Goal: Task Accomplishment & Management: Manage account settings

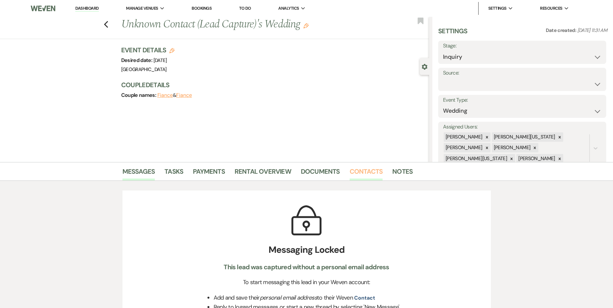
click at [370, 173] on link "Contacts" at bounding box center [366, 173] width 33 height 14
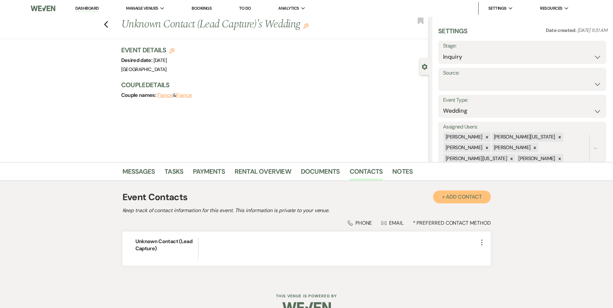
click at [452, 196] on button "+ Add Contact" at bounding box center [462, 197] width 58 height 13
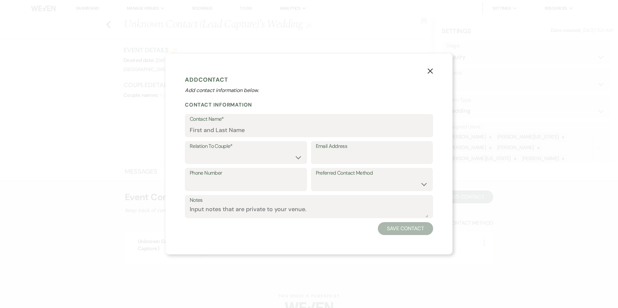
click at [329, 138] on form "Add Contact Add contact information below. Contact Information Contact Name* Re…" at bounding box center [309, 154] width 248 height 162
click at [322, 161] on input "Email Address" at bounding box center [372, 157] width 112 height 13
paste input "[EMAIL_ADDRESS][DOMAIN_NAME]"
type input "[EMAIL_ADDRESS][DOMAIN_NAME]"
click at [266, 155] on select "Couple Planner Parent of Couple Family Member Friend Other" at bounding box center [246, 157] width 112 height 13
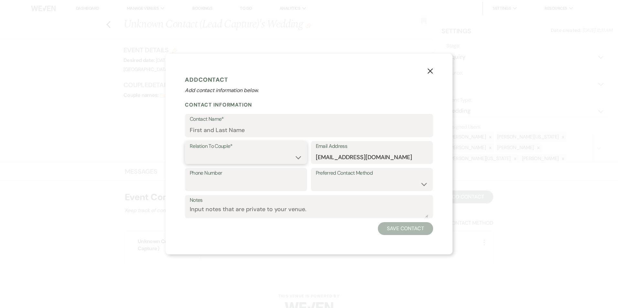
select select "2"
click at [190, 151] on select "Couple Planner Parent of Couple Family Member Friend Other" at bounding box center [246, 157] width 112 height 13
click at [319, 179] on select "Email Phone Text" at bounding box center [372, 184] width 112 height 13
select select "email"
click at [316, 178] on select "Email Phone Text" at bounding box center [372, 184] width 112 height 13
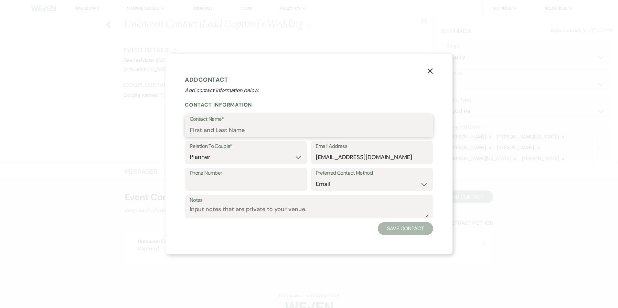
click at [268, 133] on input "Contact Name*" at bounding box center [309, 130] width 239 height 13
click at [191, 128] on input "Contact Name*" at bounding box center [309, 130] width 238 height 13
paste input "[PERSON_NAME]"
type input "[PERSON_NAME]"
click at [385, 228] on button "Save Contact" at bounding box center [405, 228] width 55 height 13
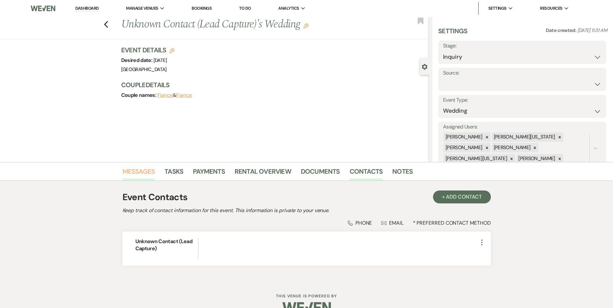
click at [141, 175] on link "Messages" at bounding box center [138, 173] width 33 height 14
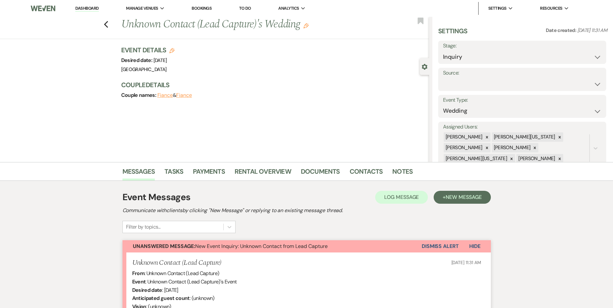
click at [434, 243] on button "Dismiss Alert" at bounding box center [440, 246] width 37 height 12
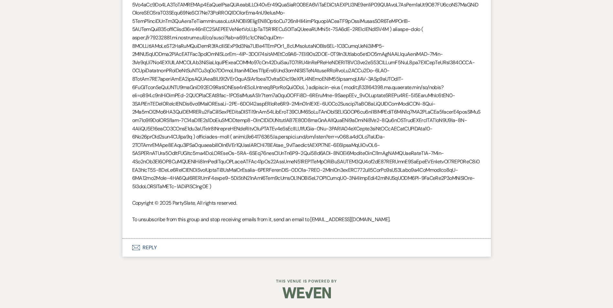
scroll to position [749, 0]
click at [145, 247] on button "Envelope Reply" at bounding box center [306, 248] width 368 height 18
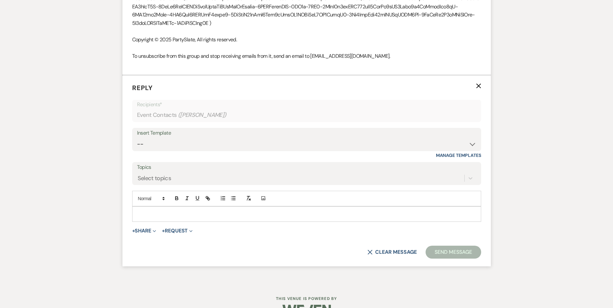
scroll to position [929, 0]
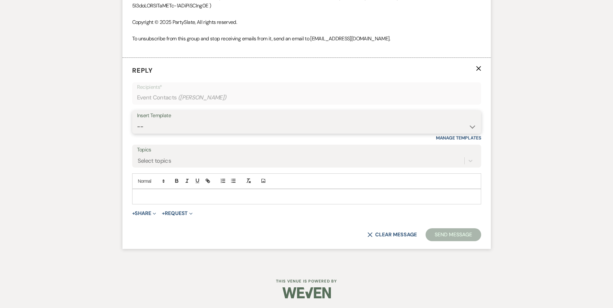
click at [171, 133] on select "-- Inquiry Follow Up Email #2 Contract Sending Template Payment Template Rental…" at bounding box center [306, 127] width 339 height 13
select select "4369"
click at [137, 121] on select "-- Inquiry Follow Up Email #2 Contract Sending Template Payment Template Rental…" at bounding box center [306, 127] width 339 height 13
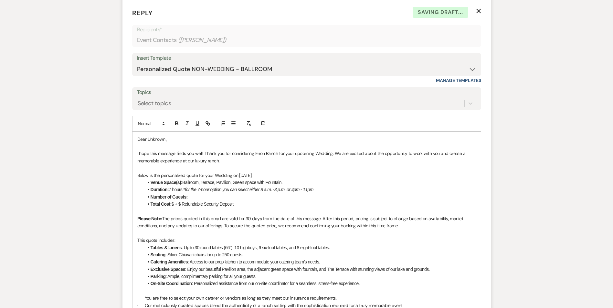
click at [177, 208] on li "Total Cost: $ + $ Refundable Security Deposit" at bounding box center [310, 204] width 332 height 7
click at [175, 208] on li "Total Cost: $ + $ Refundable Security Deposit" at bounding box center [310, 204] width 332 height 7
click at [174, 208] on li "Total Cost: $ + $ Refundable Security Deposit" at bounding box center [310, 204] width 332 height 7
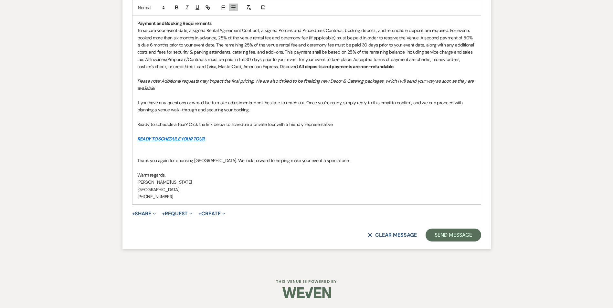
scroll to position [1364, 0]
click at [451, 235] on button "Send Message" at bounding box center [453, 235] width 55 height 13
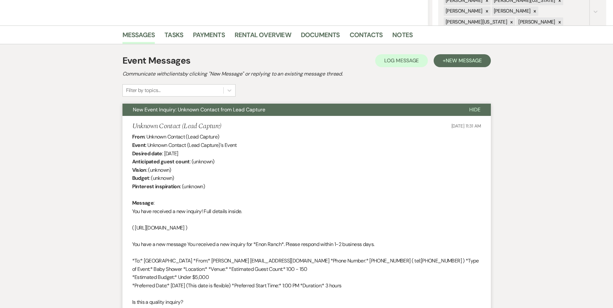
scroll to position [0, 0]
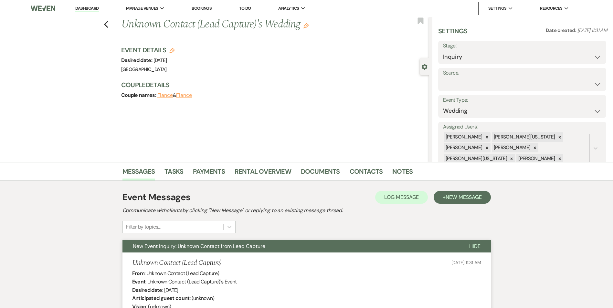
click at [189, 25] on h1 "Unknown Contact (Lead Capture)'s Wedding Edit" at bounding box center [243, 25] width 244 height 16
click at [309, 25] on use "button" at bounding box center [305, 25] width 5 height 5
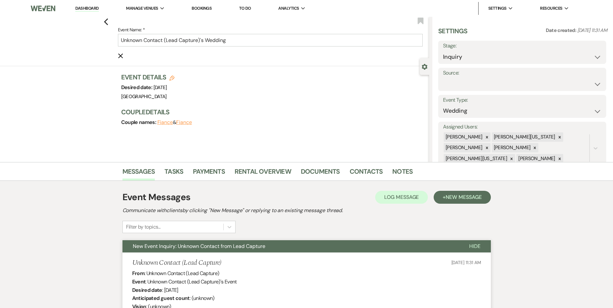
click at [356, 166] on li "Contacts" at bounding box center [371, 173] width 43 height 16
click at [355, 168] on link "Contacts" at bounding box center [366, 173] width 33 height 14
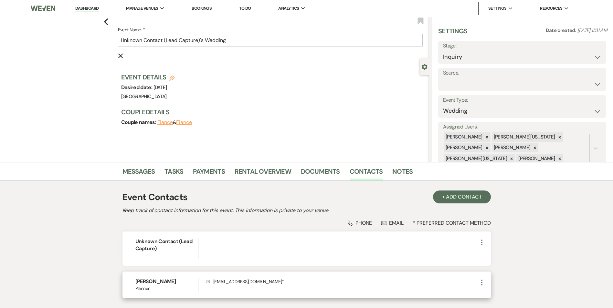
drag, startPoint x: 183, startPoint y: 284, endPoint x: 124, endPoint y: 282, distance: 59.2
click at [124, 282] on div "[PERSON_NAME] Planner Envelope [EMAIL_ADDRESS][DOMAIN_NAME] * More" at bounding box center [306, 285] width 368 height 27
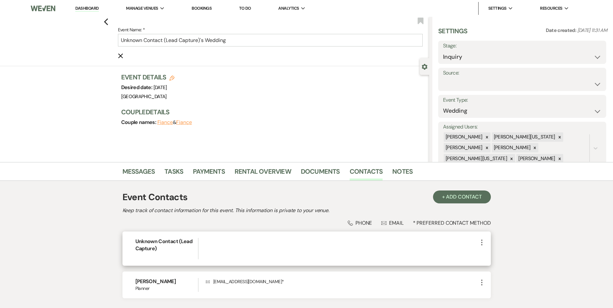
copy h6 "[PERSON_NAME]"
drag, startPoint x: 203, startPoint y: 40, endPoint x: 67, endPoint y: 39, distance: 136.1
click at [69, 39] on div "Previous Event Name: * Unknown Contact (Lead Capture)'s Wedding Cancel Edit Boo…" at bounding box center [213, 41] width 432 height 49
paste input "[PERSON_NAME]"
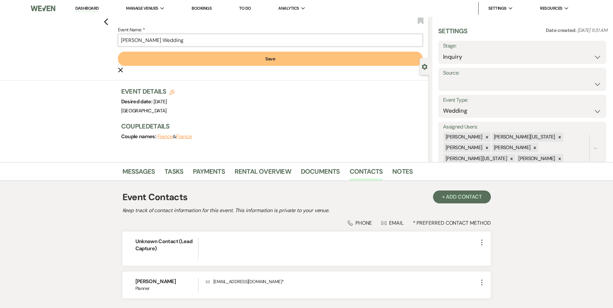
click at [186, 41] on input "[PERSON_NAME] Wedding" at bounding box center [270, 40] width 305 height 13
type input "[PERSON_NAME] Baby Shower"
click at [209, 57] on button "Save" at bounding box center [270, 59] width 305 height 14
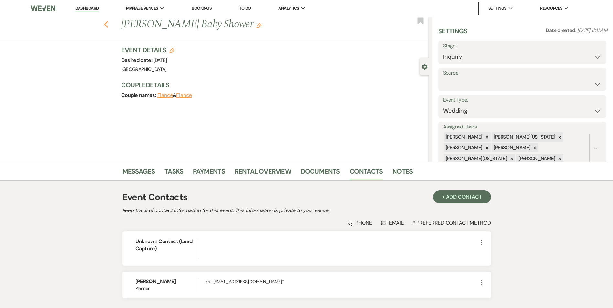
click at [111, 27] on div "Previous [PERSON_NAME] Baby Shower Edit Bookmark" at bounding box center [213, 28] width 432 height 22
click at [108, 25] on use "button" at bounding box center [106, 24] width 4 height 7
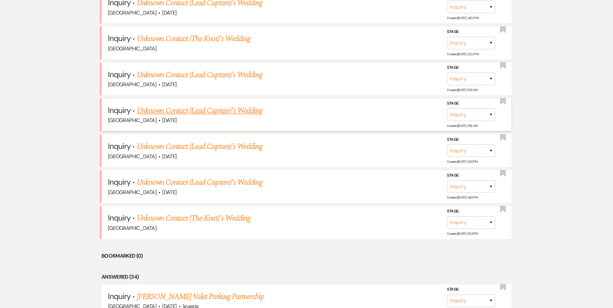
scroll to position [497, 0]
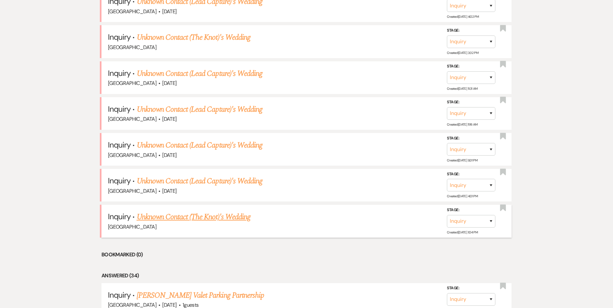
click at [163, 217] on link "Unknown Contact (The Knot)'s Wedding" at bounding box center [194, 217] width 114 height 12
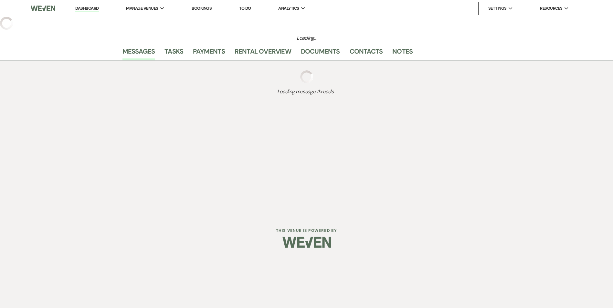
select select "2"
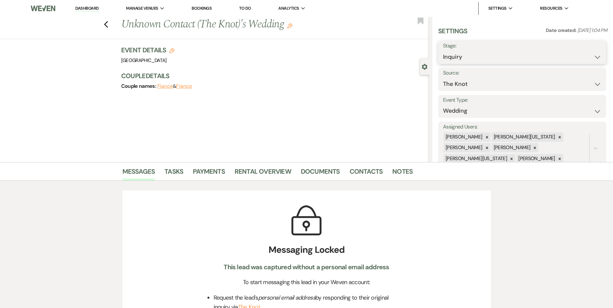
click at [491, 57] on select "Inquiry Follow Up Tour Requested Tour Confirmed Toured Proposal Sent Booked Lost" at bounding box center [522, 57] width 158 height 13
select select "8"
click at [443, 51] on select "Inquiry Follow Up Tour Requested Tour Confirmed Toured Proposal Sent Booked Lost" at bounding box center [522, 57] width 158 height 13
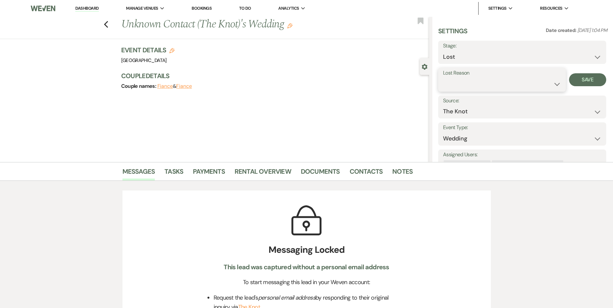
click at [468, 90] on select "Booked Elsewhere Budget Date Unavailable No Response Not a Good Match Capacity …" at bounding box center [502, 84] width 118 height 13
click at [461, 87] on select "Booked Elsewhere Budget Date Unavailable No Response Not a Good Match Capacity …" at bounding box center [502, 84] width 118 height 13
select select "3"
click at [443, 78] on select "Booked Elsewhere Budget Date Unavailable No Response Not a Good Match Capacity …" at bounding box center [502, 84] width 118 height 13
click at [577, 83] on button "Save" at bounding box center [587, 79] width 37 height 13
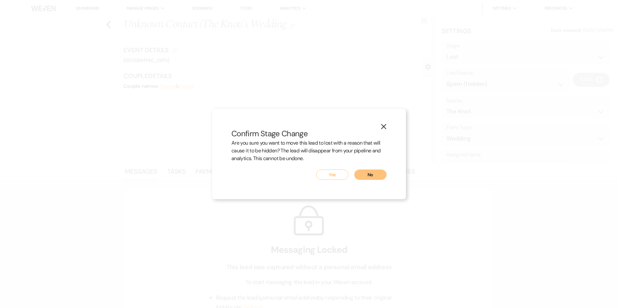
click at [341, 177] on button "Yes" at bounding box center [332, 175] width 32 height 10
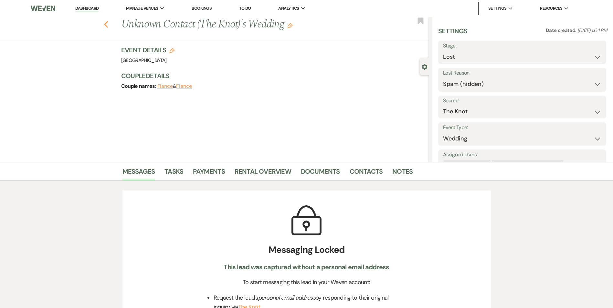
click at [107, 22] on icon "Previous" at bounding box center [106, 25] width 5 height 8
select select "8"
select select "3"
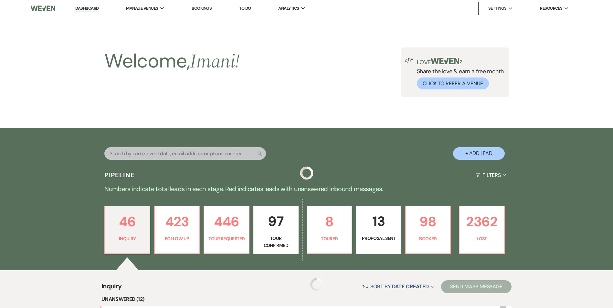
scroll to position [497, 0]
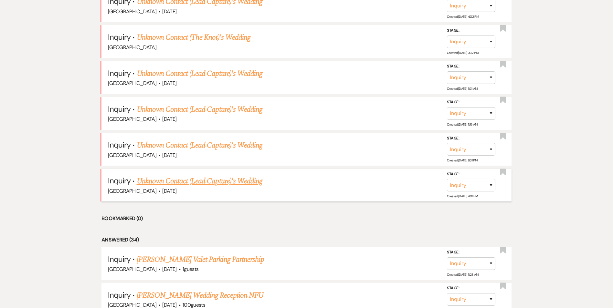
click at [185, 186] on link "Unknown Contact (Lead Capture)'s Wedding" at bounding box center [200, 181] width 126 height 12
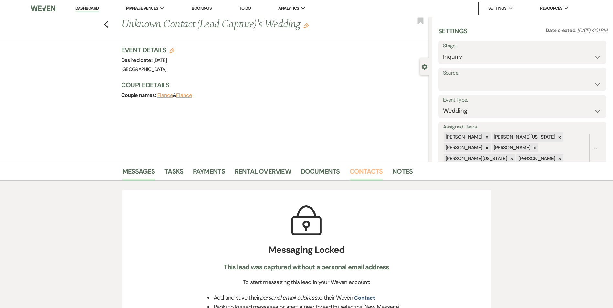
click at [364, 175] on link "Contacts" at bounding box center [366, 173] width 33 height 14
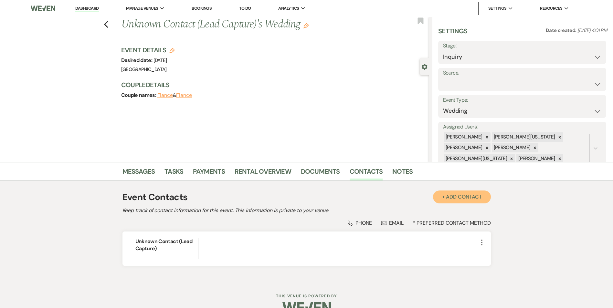
click at [449, 193] on button "+ Add Contact" at bounding box center [462, 197] width 58 height 13
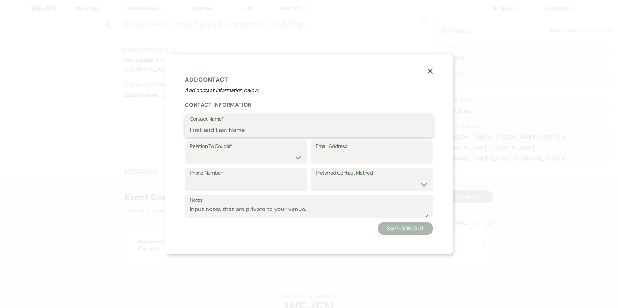
click at [246, 134] on input "Contact Name*" at bounding box center [309, 130] width 239 height 13
paste input "[EMAIL_ADDRESS][DOMAIN_NAME]"
type input "[EMAIL_ADDRESS][DOMAIN_NAME]"
click at [356, 150] on label "Email Address" at bounding box center [372, 146] width 112 height 9
click at [356, 151] on input "Email Address" at bounding box center [372, 157] width 112 height 13
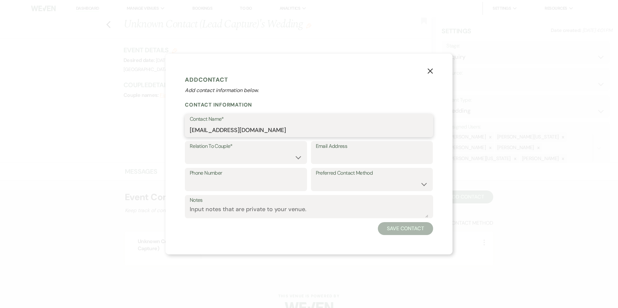
drag, startPoint x: 296, startPoint y: 124, endPoint x: 141, endPoint y: 134, distance: 155.1
click at [143, 134] on div "X Add Contact Add contact information below. Contact Information Contact Name* …" at bounding box center [309, 154] width 618 height 308
click at [326, 151] on label "Email Address" at bounding box center [372, 146] width 112 height 9
click at [326, 151] on input "Email Address" at bounding box center [372, 157] width 112 height 13
paste input "[EMAIL_ADDRESS][DOMAIN_NAME]"
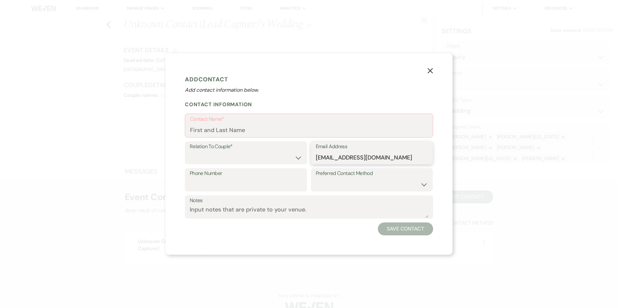
type input "[EMAIL_ADDRESS][DOMAIN_NAME]"
click at [287, 122] on label "Contact Name*" at bounding box center [309, 119] width 238 height 9
click at [287, 124] on input "Contact Name*" at bounding box center [309, 130] width 238 height 13
click at [196, 129] on input "Contact Name*" at bounding box center [309, 130] width 238 height 13
paste input "[PERSON_NAME]"
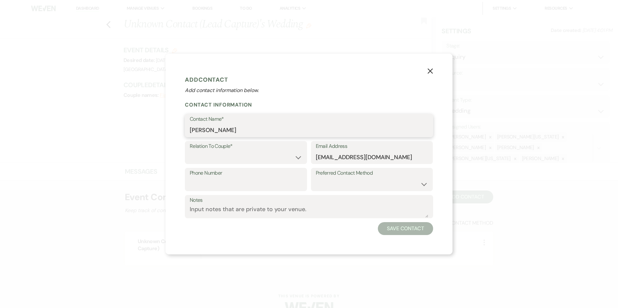
type input "[PERSON_NAME]"
click at [195, 155] on select "Couple Planner Parent of Couple Family Member Friend Other" at bounding box center [246, 157] width 112 height 13
select select "2"
click at [190, 151] on select "Couple Planner Parent of Couple Family Member Friend Other" at bounding box center [246, 157] width 112 height 13
click at [213, 184] on input "Phone Number" at bounding box center [246, 184] width 112 height 13
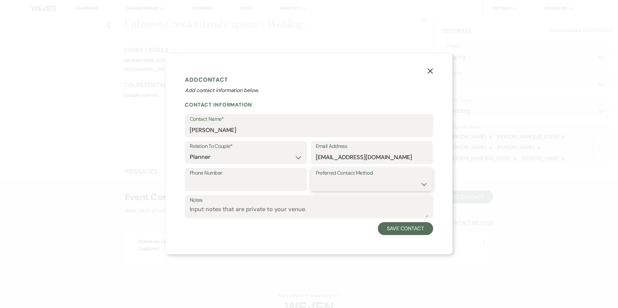
click at [326, 182] on select "Email Phone Text" at bounding box center [372, 184] width 112 height 13
select select "email"
click at [316, 178] on select "Email Phone Text" at bounding box center [372, 184] width 112 height 13
drag, startPoint x: 260, startPoint y: 128, endPoint x: 197, endPoint y: 129, distance: 62.4
click at [205, 132] on input "[PERSON_NAME]" at bounding box center [309, 130] width 239 height 13
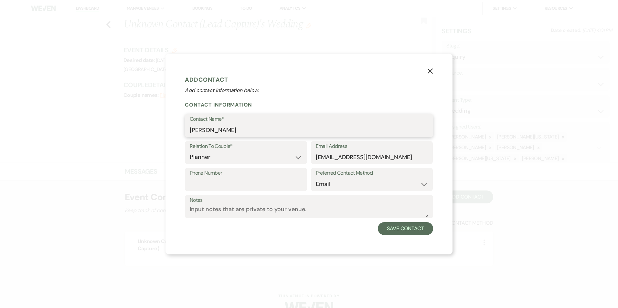
click at [228, 129] on input "[PERSON_NAME]" at bounding box center [309, 130] width 239 height 13
drag, startPoint x: 228, startPoint y: 129, endPoint x: 158, endPoint y: 132, distance: 70.2
click at [160, 132] on div "X Add Contact Add contact information below. Contact Information Contact Name* …" at bounding box center [309, 154] width 618 height 308
click at [403, 222] on div "Notes" at bounding box center [309, 208] width 248 height 27
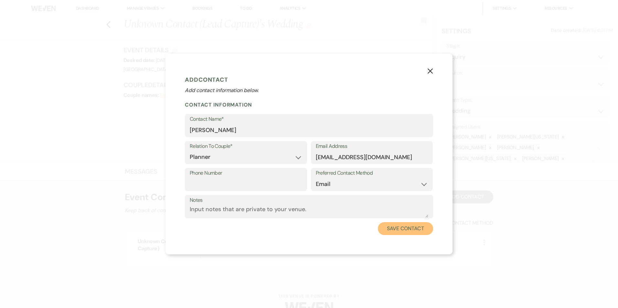
click at [402, 225] on button "Save Contact" at bounding box center [405, 228] width 55 height 13
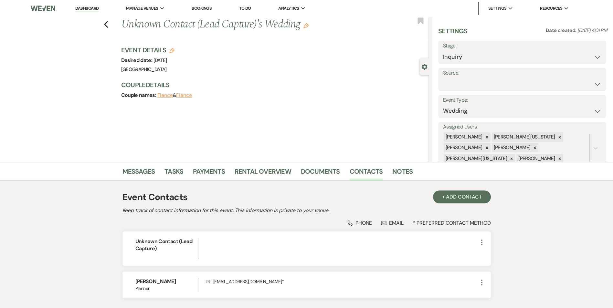
click at [310, 24] on h1 "Unknown Contact (Lead Capture)'s Wedding Edit" at bounding box center [243, 25] width 244 height 16
click at [307, 25] on use "button" at bounding box center [305, 25] width 5 height 5
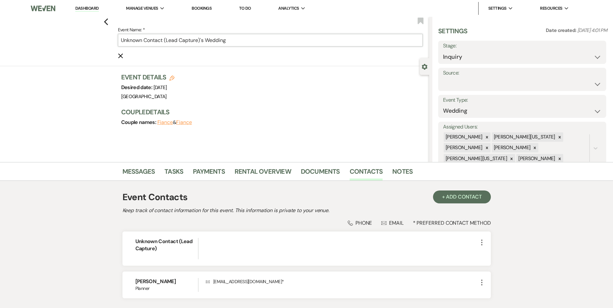
drag, startPoint x: 203, startPoint y: 40, endPoint x: 65, endPoint y: 32, distance: 138.2
click at [62, 33] on div "Previous Event Name: * Unknown Contact (Lead Capture)'s Wedding Cancel Edit Boo…" at bounding box center [213, 41] width 432 height 49
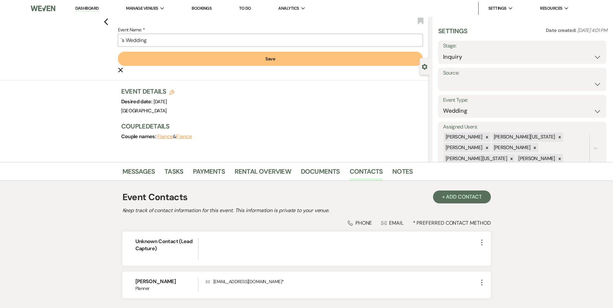
paste input "[PERSON_NAME]"
drag, startPoint x: 201, startPoint y: 60, endPoint x: 206, endPoint y: 36, distance: 24.2
click at [206, 36] on form "Event Name: * [PERSON_NAME] Summit Wedding Save Cancel Edit" at bounding box center [270, 50] width 305 height 48
click at [203, 45] on input "[PERSON_NAME] Summit Wedding" at bounding box center [270, 40] width 305 height 13
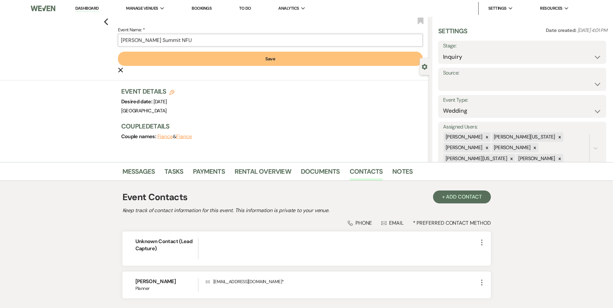
type input "[PERSON_NAME] Summit NFU"
click at [200, 63] on button "Save" at bounding box center [270, 59] width 305 height 14
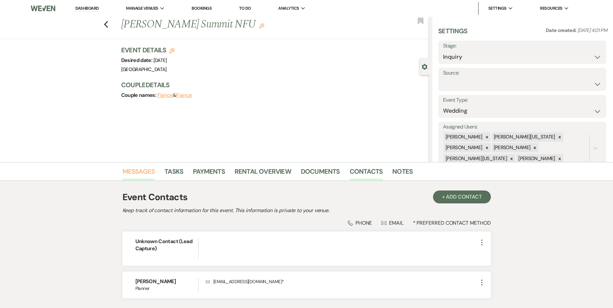
click at [142, 174] on link "Messages" at bounding box center [138, 173] width 33 height 14
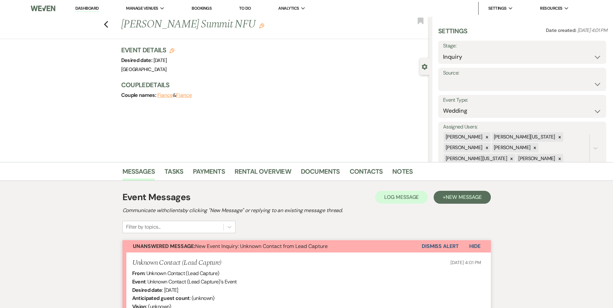
click at [430, 243] on button "Dismiss Alert" at bounding box center [440, 246] width 37 height 12
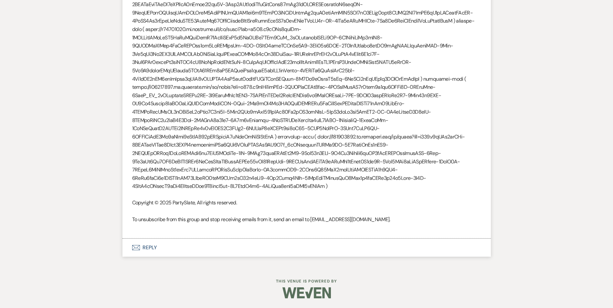
click at [143, 250] on button "Envelope Reply" at bounding box center [306, 248] width 368 height 18
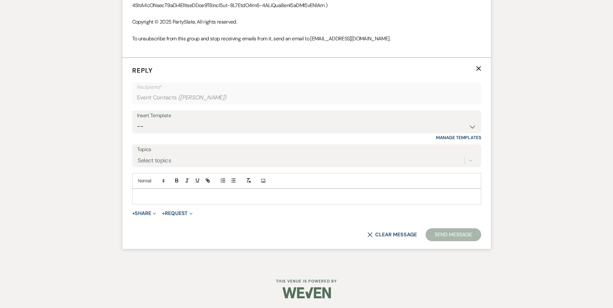
scroll to position [938, 0]
click at [197, 125] on select "-- Inquiry Follow Up Email #2 Contract Sending Template Payment Template Rental…" at bounding box center [306, 126] width 339 height 13
select select "4369"
click at [137, 121] on select "-- Inquiry Follow Up Email #2 Contract Sending Template Payment Template Rental…" at bounding box center [306, 126] width 339 height 13
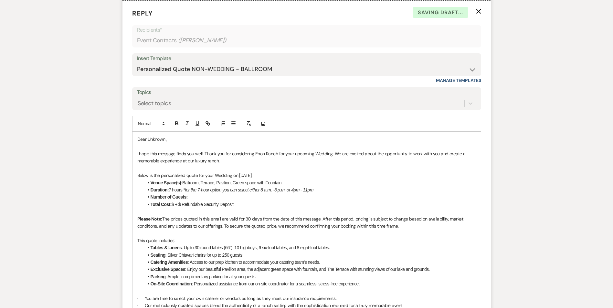
click at [217, 179] on p "Below is the personalized quote for your Wedding on [DATE]:" at bounding box center [306, 175] width 339 height 7
click at [219, 179] on p "Below is the personalized quote for your Wedding on [DATE]:" at bounding box center [306, 175] width 339 height 7
click at [221, 179] on p "Below is the personalized quote for your Wedding on [DATE]:" at bounding box center [306, 175] width 339 height 7
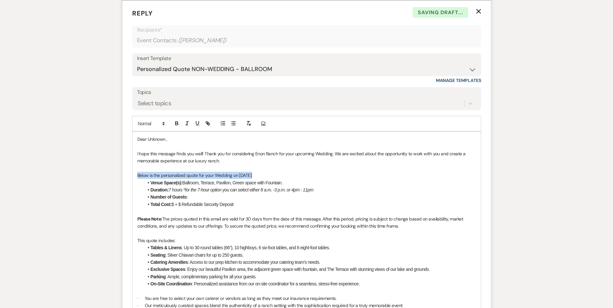
click at [221, 179] on p "Below is the personalized quote for your Wedding on [DATE]:" at bounding box center [306, 175] width 339 height 7
click at [222, 179] on p "Below is the personalized quote for your Wedding on [DATE]:" at bounding box center [306, 175] width 339 height 7
click at [230, 179] on p "Below is the personalized quote for your Wedding on [DATE]:" at bounding box center [306, 175] width 339 height 7
click at [233, 179] on p "Below is the personalized quote for your Wedding on [DATE]:" at bounding box center [306, 175] width 339 height 7
click at [175, 208] on li "Total Cost: $ + $ Refundable Security Deposit" at bounding box center [310, 204] width 332 height 7
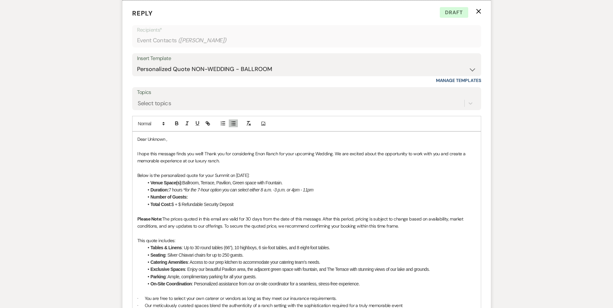
click at [218, 186] on li "Venue Space(s): Ballroom, Terrace, Pavilion, Green space with Fountain." at bounding box center [310, 182] width 332 height 7
click at [210, 186] on li "Venue Space(s): Ballroom, Terrace, Pavilion, Green space with Fountain." at bounding box center [310, 182] width 332 height 7
click at [221, 186] on li "Venue Space(s): Ballroom, Pavilion, Green space with Fountain." at bounding box center [310, 182] width 332 height 7
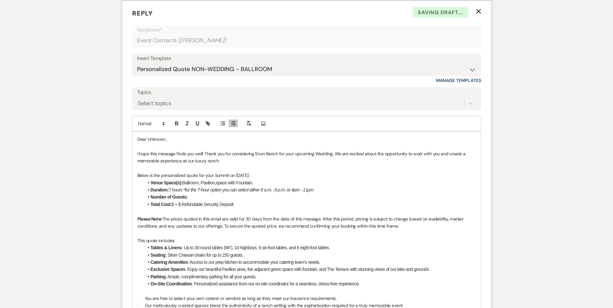
click at [226, 186] on li "Venue Space(s): Ballroom, Pavilion,space with Fountain." at bounding box center [310, 182] width 332 height 7
click at [171, 194] on li "Duration: 7 hours * for the 7-hour option you can select either 8 a.m. -3 p.m. …" at bounding box center [310, 189] width 332 height 7
click at [199, 193] on em "for the 7-hour option you can select either 8 a.m. -3 p.m. or 4pm - 11pm" at bounding box center [249, 189] width 128 height 5
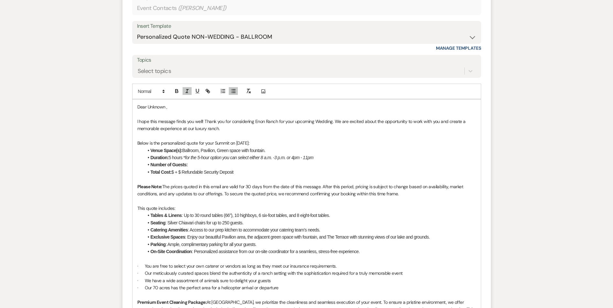
scroll to position [1002, 0]
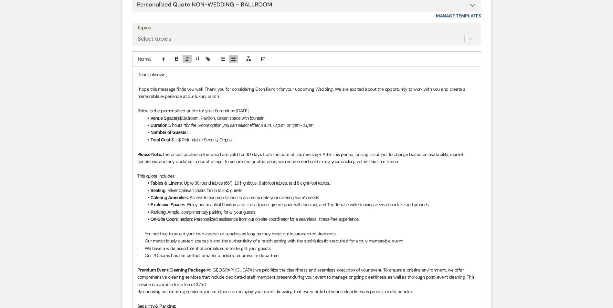
click at [197, 187] on li "Tables & Linens : Up to 30 round tables (66”), 10 highboys, 6 six-foot tables, …" at bounding box center [310, 183] width 332 height 7
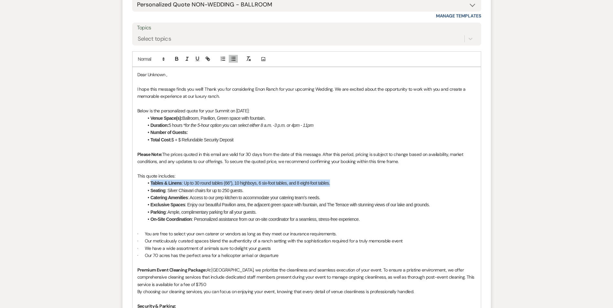
click at [197, 187] on li "Tables & Linens : Up to 30 round tables (66”), 10 highboys, 6 six-foot tables, …" at bounding box center [310, 183] width 332 height 7
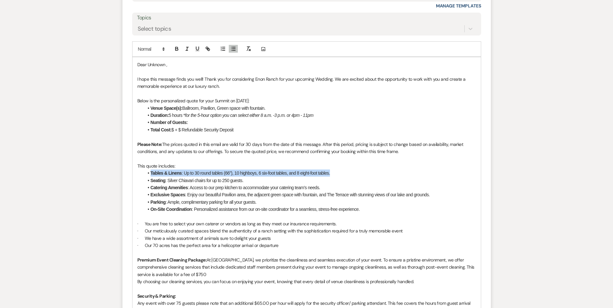
scroll to position [1099, 0]
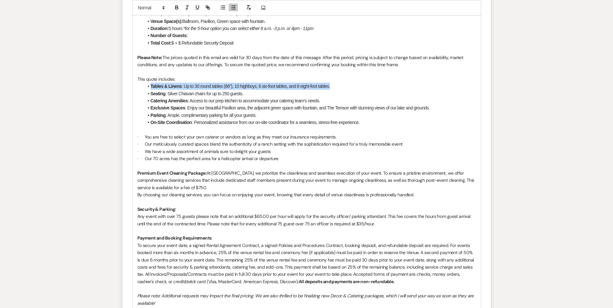
click at [194, 90] on li "Tables & Linens : Up to 30 round tables (66”), 10 highboys, 6 six-foot tables, …" at bounding box center [310, 86] width 332 height 7
click at [196, 90] on li "Tables & Linens : Up to 30 round tables (66”), 10 highboys, 6 six-foot tables, …" at bounding box center [310, 86] width 332 height 7
click at [239, 90] on li "Tables & Linens : Up to 15 round tables (66”), 10 highboys, 6 six-foot tables, …" at bounding box center [310, 86] width 332 height 7
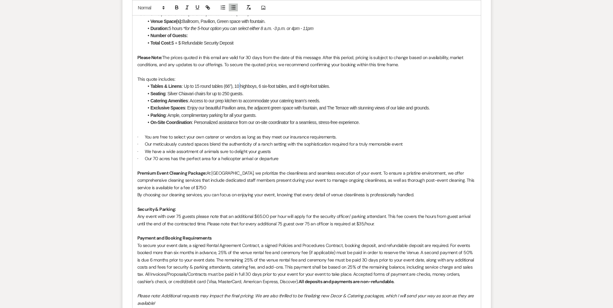
click at [239, 90] on li "Tables & Linens : Up to 15 round tables (66”), 10 highboys, 6 six-foot tables, …" at bounding box center [310, 86] width 332 height 7
click at [236, 90] on li "Tables & Linens : Up to 15 round tables (66”), 10 highboys, 6 six-foot tables, …" at bounding box center [310, 86] width 332 height 7
click at [257, 90] on li "Tables & Linens : Up to 15 round tables (66”), 5 highboys, 6 six-foot tables, a…" at bounding box center [310, 86] width 332 height 7
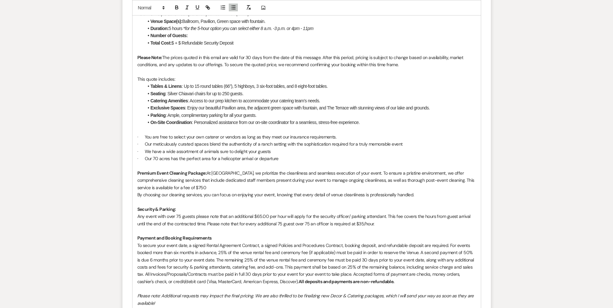
click at [295, 90] on li "Tables & Linens : Up to 15 round tables (66”), 5 highboys, 3 six-foot tables, a…" at bounding box center [310, 86] width 332 height 7
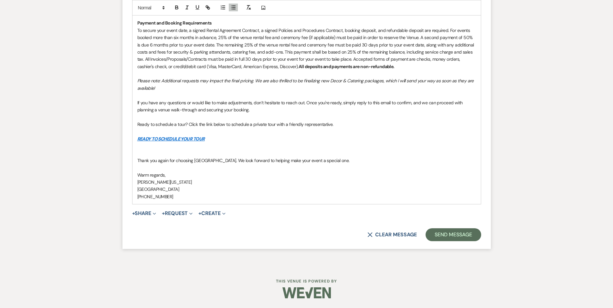
scroll to position [1372, 0]
click at [448, 233] on button "Send Message" at bounding box center [453, 234] width 55 height 13
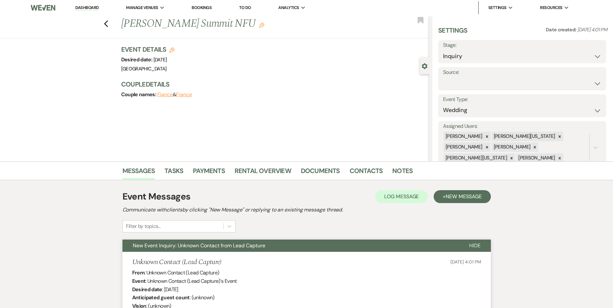
scroll to position [0, 0]
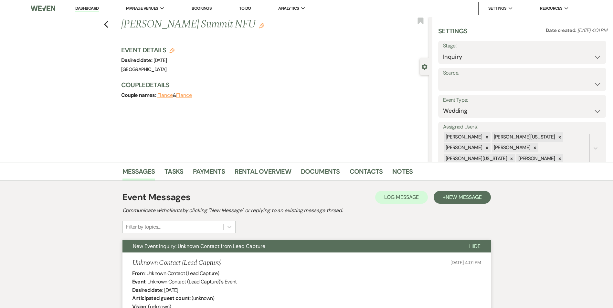
click at [259, 24] on use "button" at bounding box center [261, 25] width 5 height 5
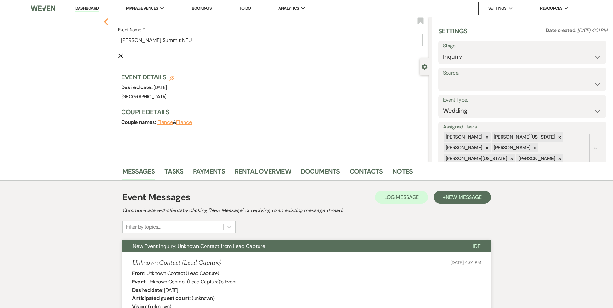
click at [109, 22] on icon "Previous" at bounding box center [106, 22] width 5 height 8
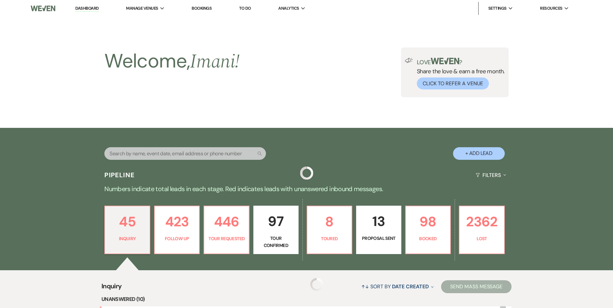
scroll to position [497, 0]
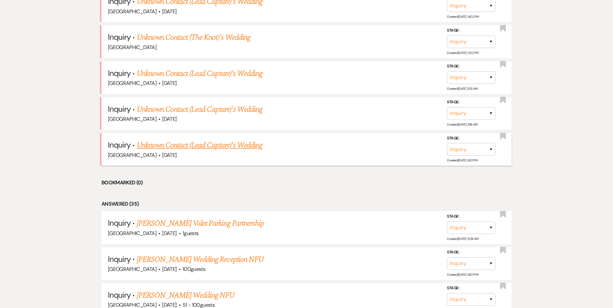
click at [176, 147] on link "Unknown Contact (Lead Capture)'s Wedding" at bounding box center [200, 146] width 126 height 12
